Goal: Use online tool/utility

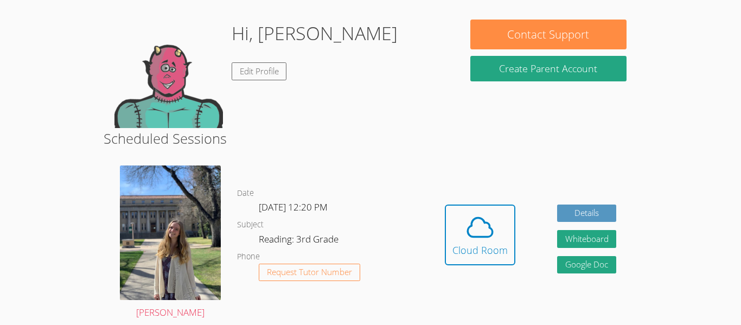
scroll to position [87, 0]
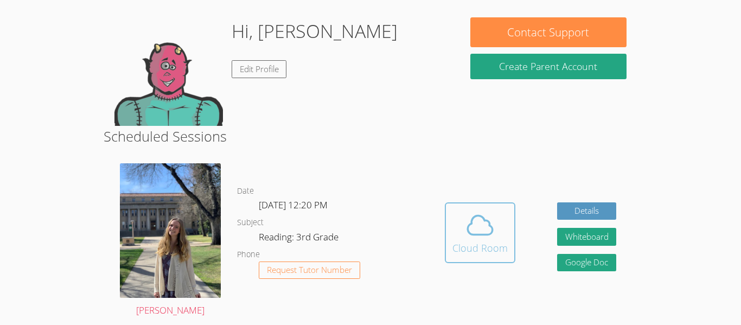
click at [499, 231] on span at bounding box center [479, 225] width 55 height 30
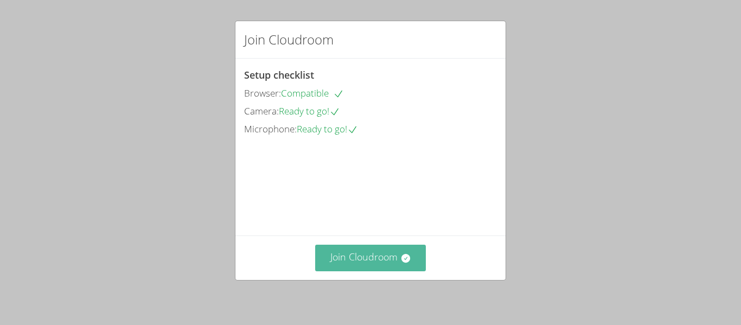
click at [409, 260] on icon at bounding box center [405, 258] width 9 height 9
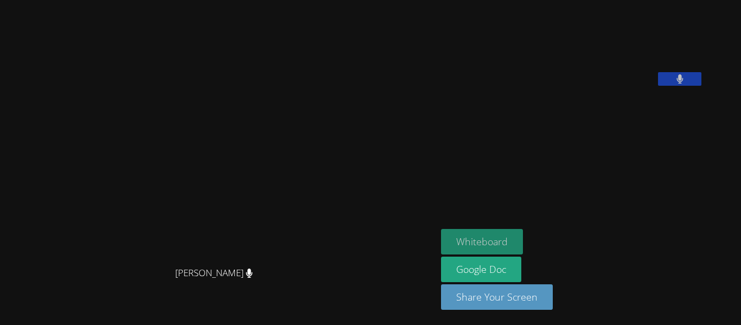
click at [523, 240] on button "Whiteboard" at bounding box center [482, 242] width 82 height 26
